Goal: Information Seeking & Learning: Learn about a topic

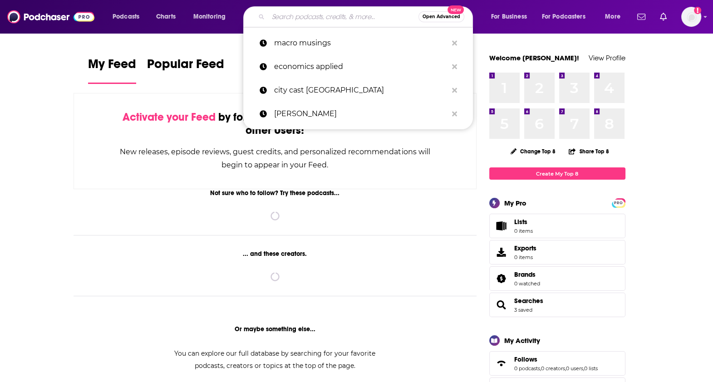
click at [334, 16] on input "Search podcasts, credits, & more..." at bounding box center [343, 17] width 150 height 15
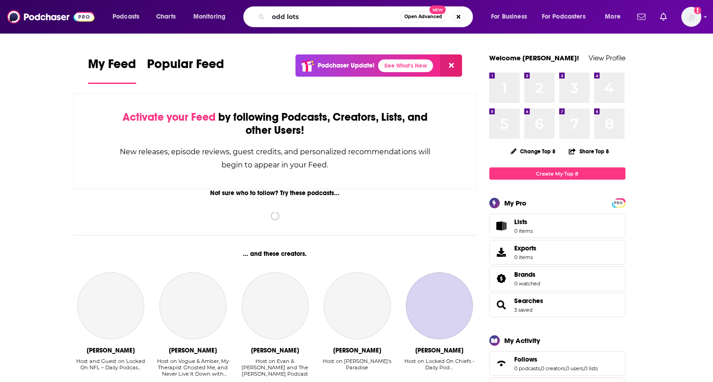
type input "odd lots"
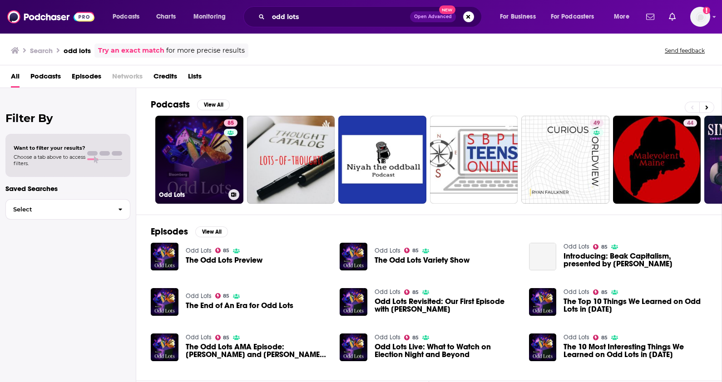
click at [210, 152] on link "85 Odd Lots" at bounding box center [199, 160] width 88 height 88
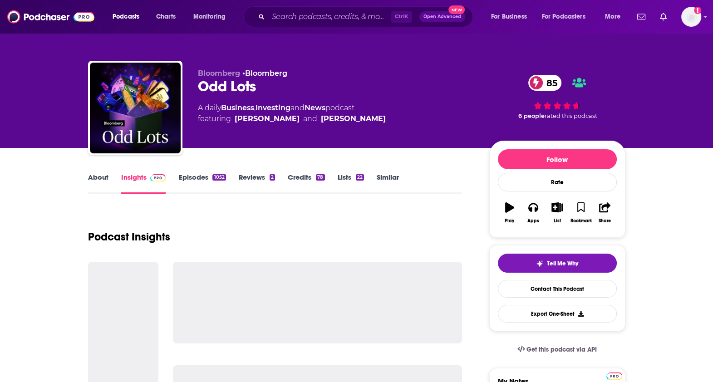
click at [199, 176] on link "Episodes 1052" at bounding box center [201, 183] width 47 height 21
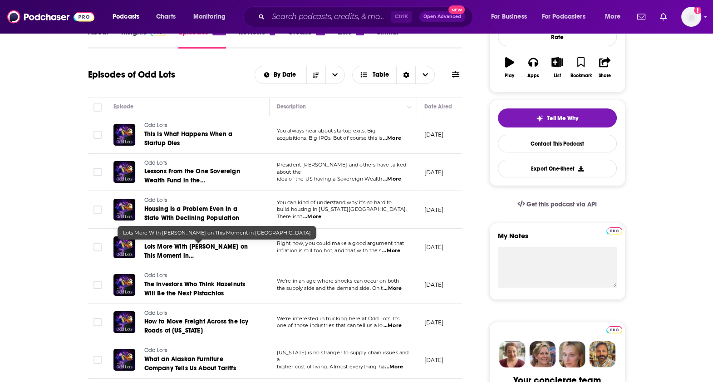
scroll to position [350, 0]
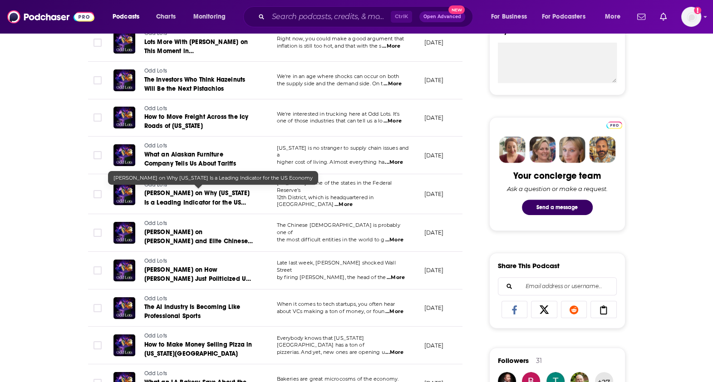
click at [200, 195] on link "[PERSON_NAME] on Why [US_STATE] Is a Leading Indicator for the US Economy" at bounding box center [198, 198] width 109 height 18
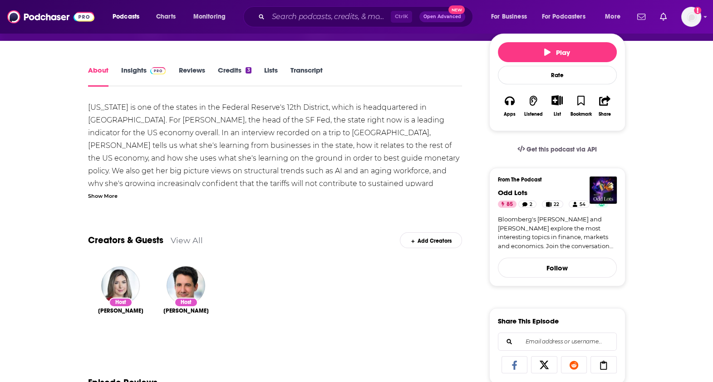
scroll to position [21, 0]
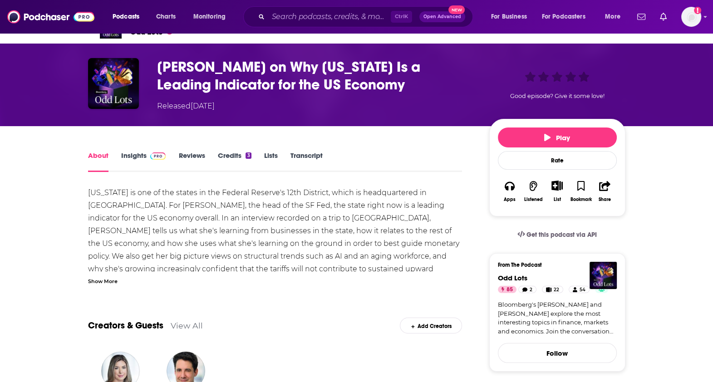
click at [308, 155] on link "Transcript" at bounding box center [306, 161] width 32 height 21
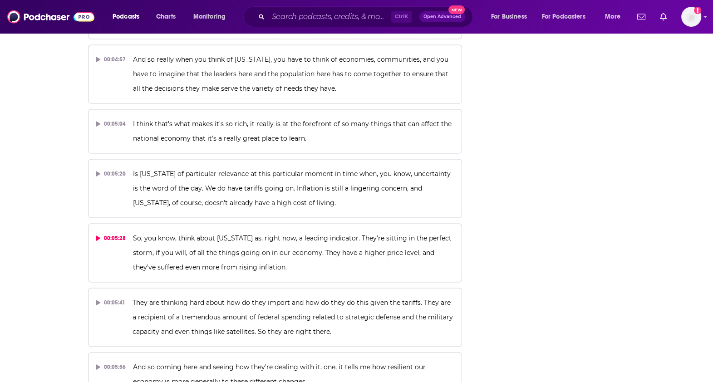
scroll to position [1578, 0]
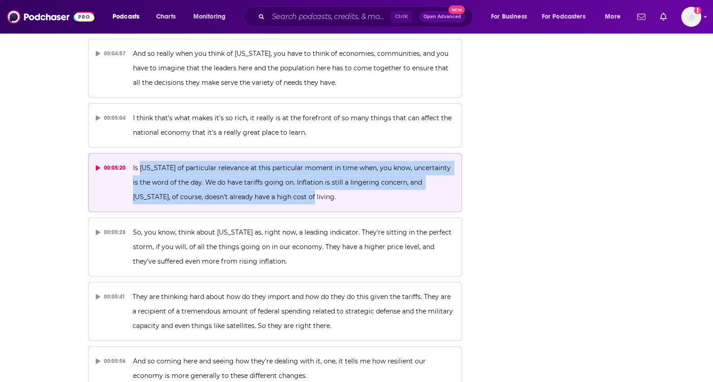
drag, startPoint x: 299, startPoint y: 179, endPoint x: 138, endPoint y: 153, distance: 162.2
click at [138, 161] on p "Is [US_STATE] of particular relevance at this particular moment in time when, y…" at bounding box center [293, 183] width 321 height 44
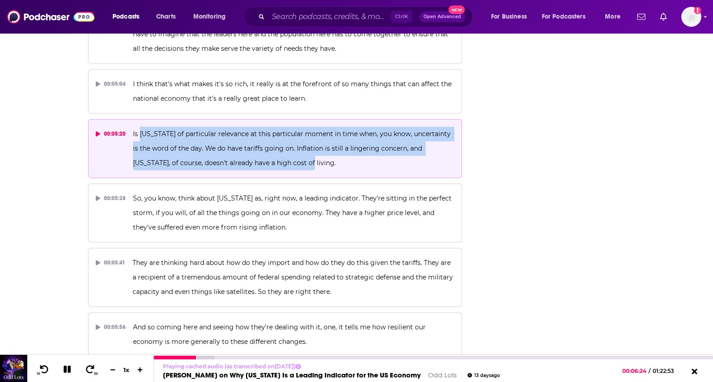
click at [65, 372] on icon at bounding box center [67, 369] width 7 height 7
